Goal: Find contact information: Find contact information

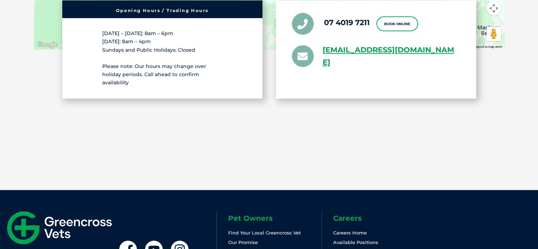
scroll to position [1237, 0]
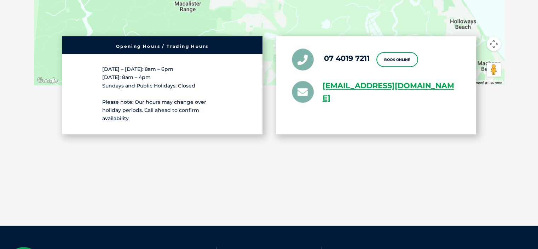
drag, startPoint x: 347, startPoint y: 125, endPoint x: 321, endPoint y: 99, distance: 37.2
click at [321, 99] on div "07 4019 7211 Book Online [EMAIL_ADDRESS][DOMAIN_NAME]" at bounding box center [376, 85] width 200 height 98
click at [365, 124] on div "07 4019 7211 Book Online [EMAIL_ADDRESS][DOMAIN_NAME]" at bounding box center [376, 85] width 200 height 98
drag, startPoint x: 368, startPoint y: 119, endPoint x: 319, endPoint y: 93, distance: 55.7
click at [319, 93] on div "07 4019 7211 Book Online [EMAIL_ADDRESS][DOMAIN_NAME]" at bounding box center [376, 85] width 200 height 98
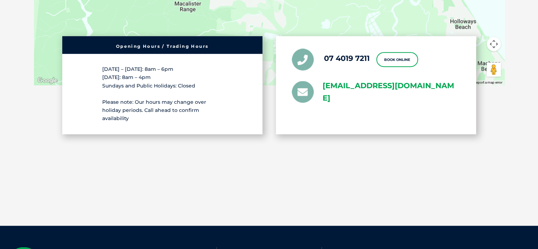
copy link "[EMAIL_ADDRESS][DOMAIN_NAME]"
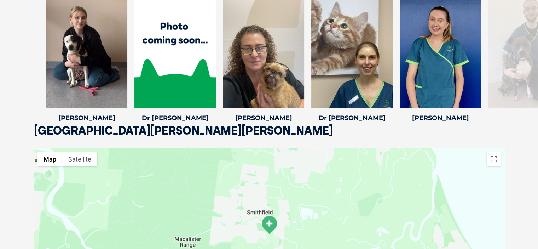
scroll to position [990, 0]
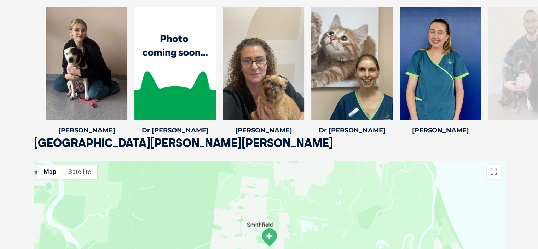
drag, startPoint x: 66, startPoint y: 154, endPoint x: 40, endPoint y: 146, distance: 28.2
click at [40, 146] on div "Meet The Team Bronwyn C Bronwyn C Practice Manager With over 25 years of invalu…" at bounding box center [269, 50] width 538 height 230
drag, startPoint x: 59, startPoint y: 154, endPoint x: 44, endPoint y: 153, distance: 14.9
click at [41, 148] on div "Meet The Team Bronwyn C Bronwyn C Practice Manager With over 25 years of invalu…" at bounding box center [269, 50] width 538 height 230
drag, startPoint x: 52, startPoint y: 162, endPoint x: 58, endPoint y: 106, distance: 56.1
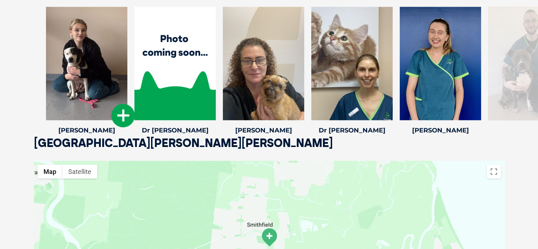
click at [51, 145] on div "Meet The Team Bronwyn C Bronwyn C Practice Manager With over 25 years of invalu…" at bounding box center [269, 50] width 538 height 230
